Goal: Task Accomplishment & Management: Use online tool/utility

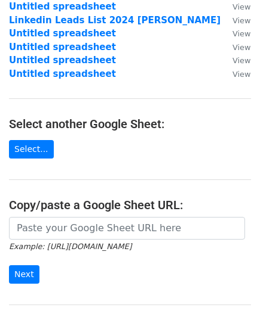
scroll to position [179, 0]
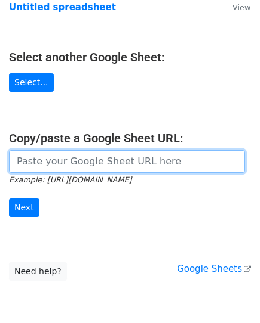
click at [48, 156] on input "url" at bounding box center [127, 161] width 236 height 23
paste input "https://docs.google.com/spreadsheets/d/1gePMU11Y0mpM4NUKF148EF9sWhke26jDdjov84s…"
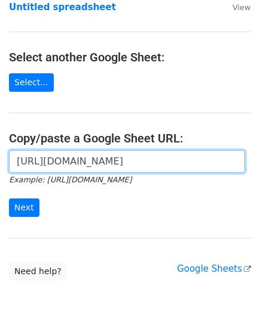
scroll to position [0, 277]
type input "https://docs.google.com/spreadsheets/d/1gePMU11Y0mpM4NUKF148EF9sWhke26jDdjov84s…"
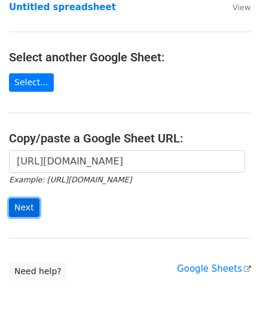
click at [26, 208] on input "Next" at bounding box center [24, 208] width 30 height 18
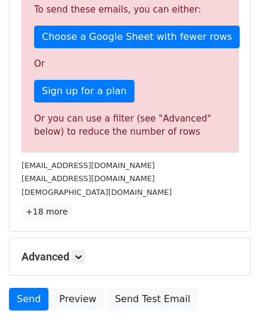
scroll to position [331, 0]
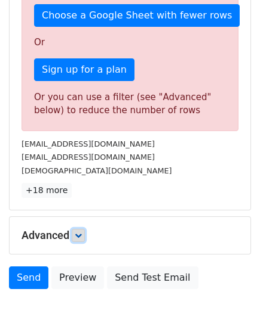
click at [82, 240] on link at bounding box center [78, 235] width 13 height 13
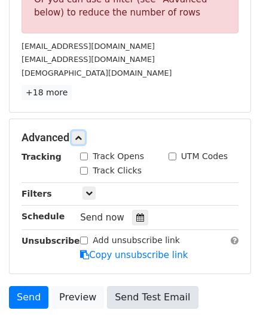
scroll to position [451, 0]
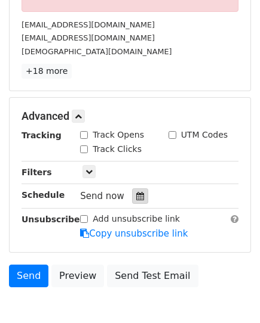
click at [136, 195] on icon at bounding box center [140, 196] width 8 height 8
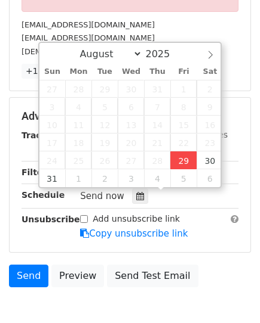
type input "[DATE] 16:14"
type input "04"
type input "14"
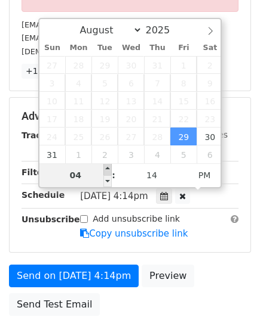
type input "[DATE] 17:14"
type input "05"
click at [109, 167] on span at bounding box center [107, 169] width 8 height 12
type input "[DATE] 18:14"
type input "06"
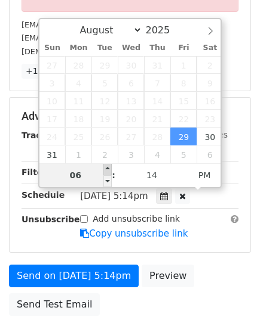
click at [109, 167] on span at bounding box center [107, 169] width 8 height 12
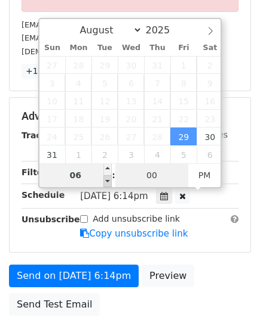
type input "00"
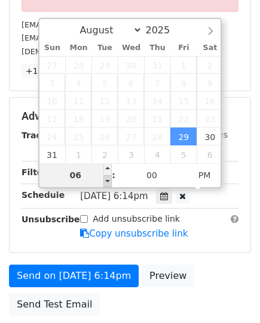
type input "[DATE] 17:00"
type input "05"
click at [107, 183] on span at bounding box center [107, 181] width 8 height 12
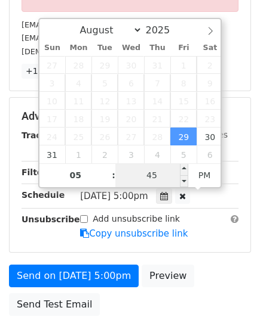
click at [168, 177] on input "45" at bounding box center [151, 175] width 73 height 24
type input "45"
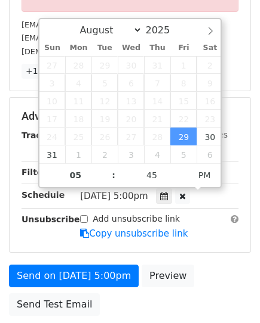
type input "[DATE] 17:45"
click at [206, 197] on div "[DATE]-08-29 17:45" at bounding box center [150, 197] width 140 height 16
click at [49, 241] on div "Advanced Tracking Track Opens UTM Codes Track Clicks Filters Only include sprea…" at bounding box center [130, 175] width 240 height 155
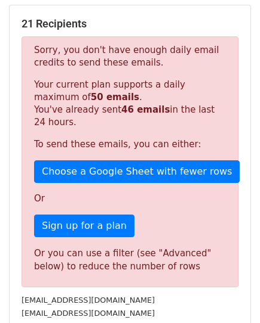
scroll to position [67, 0]
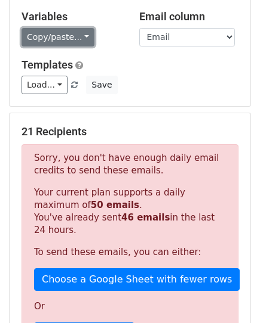
click at [50, 34] on link "Copy/paste..." at bounding box center [57, 37] width 73 height 18
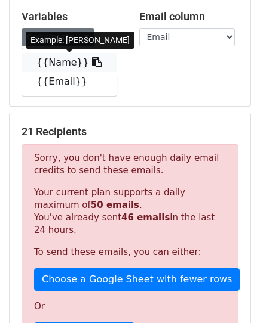
click at [51, 63] on link "{{Name}}" at bounding box center [69, 62] width 94 height 19
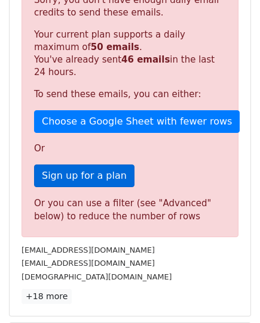
scroll to position [246, 0]
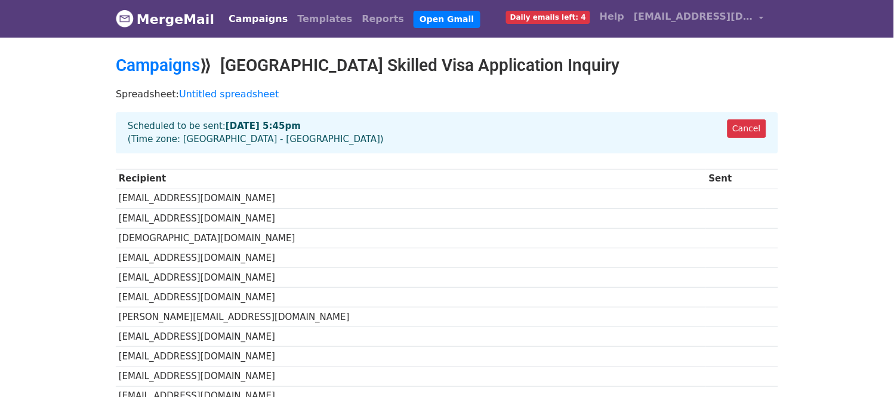
click at [153, 195] on td "[EMAIL_ADDRESS][DOMAIN_NAME]" at bounding box center [411, 199] width 590 height 20
